Goal: Information Seeking & Learning: Find specific fact

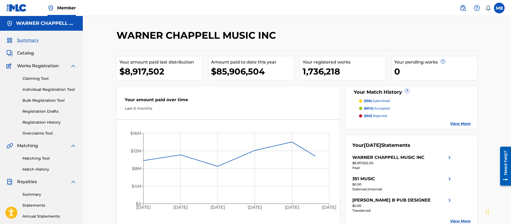
click at [465, 10] on img at bounding box center [462, 8] width 6 height 6
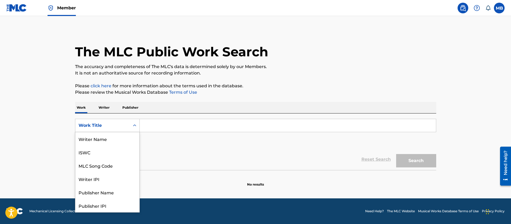
click at [95, 119] on div "Work Title" at bounding box center [107, 125] width 65 height 13
click at [105, 139] on div "MLC Song Code" at bounding box center [107, 138] width 64 height 13
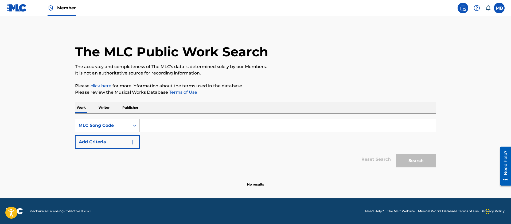
click at [171, 133] on div "SearchWithCriteriad8717599-ddcc-442f-aead-af2760e28709 MLC Song Code Add Criter…" at bounding box center [255, 134] width 361 height 30
click at [187, 127] on input "Search Form" at bounding box center [288, 125] width 296 height 13
paste input "UW9DN7/UX5TGQ"
type input "UW9DN7"
click at [396, 154] on button "Search" at bounding box center [416, 160] width 40 height 13
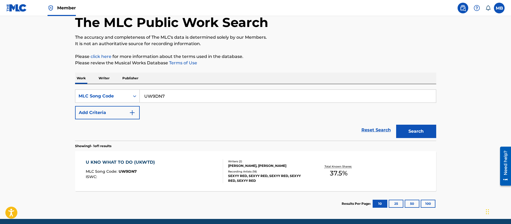
scroll to position [40, 0]
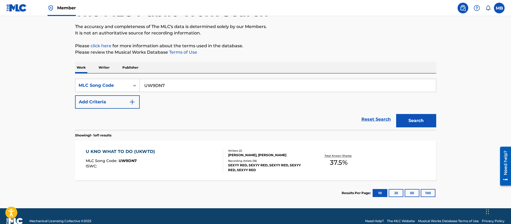
click at [205, 153] on div "U KNO WHAT TO DO (UKWTD) MLC Song Code : UW9DN7 ISWC :" at bounding box center [154, 160] width 137 height 24
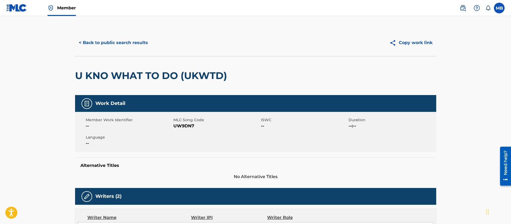
click at [112, 40] on button "< Back to public search results" at bounding box center [113, 42] width 77 height 13
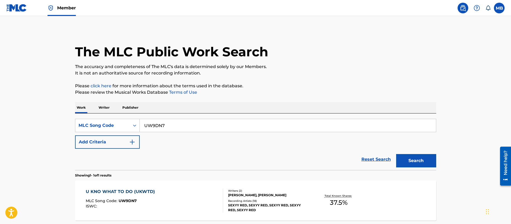
scroll to position [36, 0]
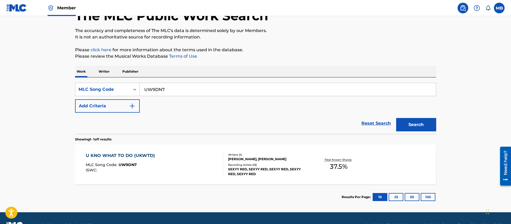
drag, startPoint x: 188, startPoint y: 86, endPoint x: 43, endPoint y: 81, distance: 145.3
click at [44, 81] on main "The MLC Public Work Search The accuracy and completeness of The MLC's data is d…" at bounding box center [255, 96] width 511 height 232
paste input "/UX5TGQ"
type input "UX5TGQ"
click at [396, 118] on button "Search" at bounding box center [416, 124] width 40 height 13
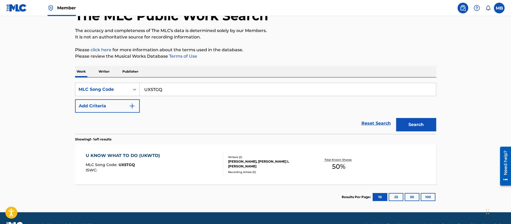
click at [150, 166] on div "MLC Song Code : UX5TGQ" at bounding box center [124, 165] width 77 height 5
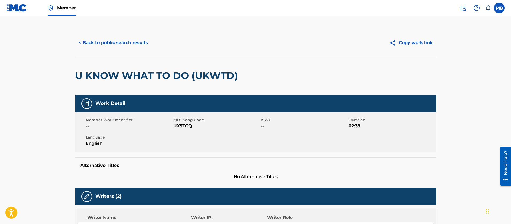
click at [114, 39] on button "< Back to public search results" at bounding box center [113, 42] width 77 height 13
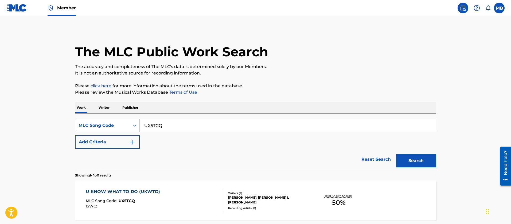
scroll to position [36, 0]
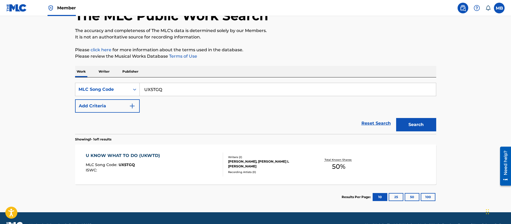
drag, startPoint x: 183, startPoint y: 91, endPoint x: 58, endPoint y: 82, distance: 124.9
click at [58, 83] on main "The MLC Public Work Search The accuracy and completeness of The MLC's data is d…" at bounding box center [255, 96] width 511 height 232
paste input "UW9DN7/"
click at [396, 118] on button "Search" at bounding box center [416, 124] width 40 height 13
drag, startPoint x: 185, startPoint y: 88, endPoint x: 43, endPoint y: 84, distance: 141.8
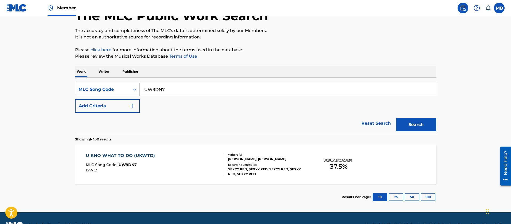
click at [48, 85] on main "The MLC Public Work Search The accuracy and completeness of The MLC's data is d…" at bounding box center [255, 96] width 511 height 232
paste input "/UX5TGQ"
click at [396, 118] on button "Search" at bounding box center [416, 124] width 40 height 13
drag, startPoint x: 167, startPoint y: 89, endPoint x: 53, endPoint y: 66, distance: 115.7
click at [90, 78] on div "SearchWithCriteriad8717599-ddcc-442f-aead-af2760e28709 MLC Song Code UX5TGQ Add…" at bounding box center [255, 105] width 361 height 57
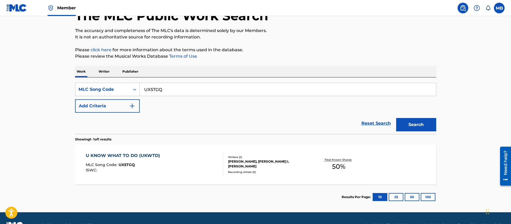
paste input "W9DN7"
type input "UW9DN7"
click at [396, 118] on button "Search" at bounding box center [416, 124] width 40 height 13
click at [178, 159] on div "U KNO WHAT TO DO (UKWTD) MLC Song Code : UW9DN7 ISWC :" at bounding box center [154, 164] width 137 height 24
